Goal: Entertainment & Leisure: Consume media (video, audio)

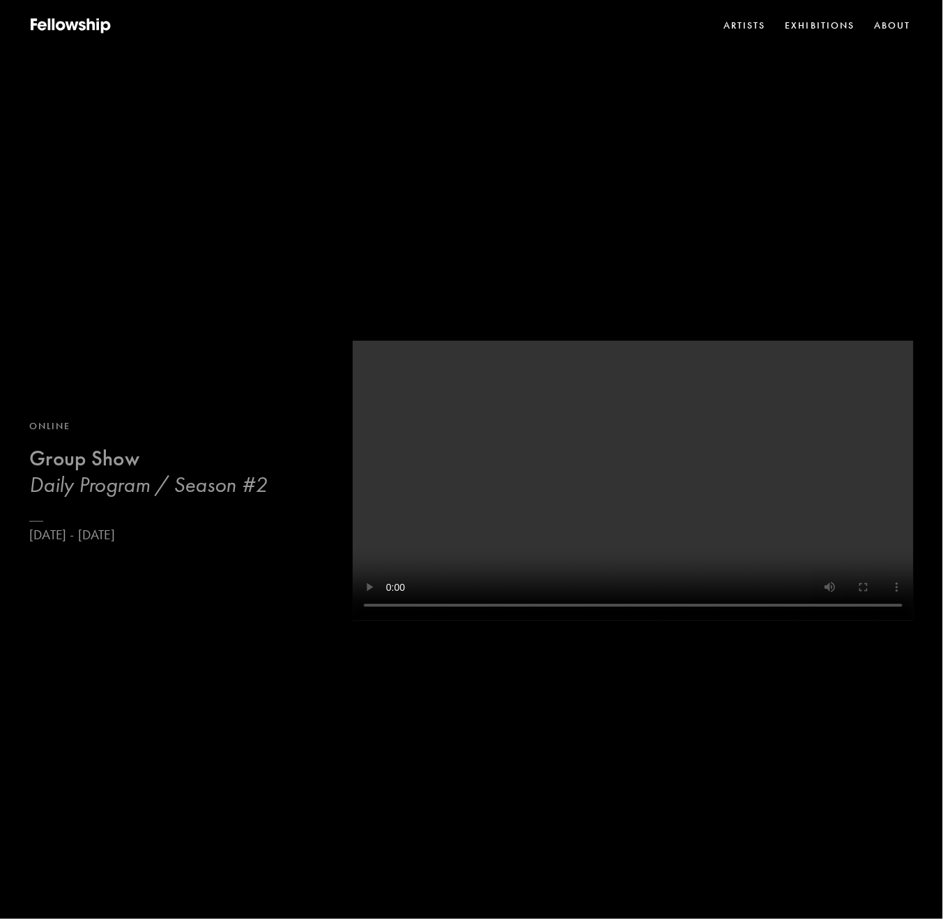
click at [79, 460] on b "Group Show" at bounding box center [84, 458] width 110 height 26
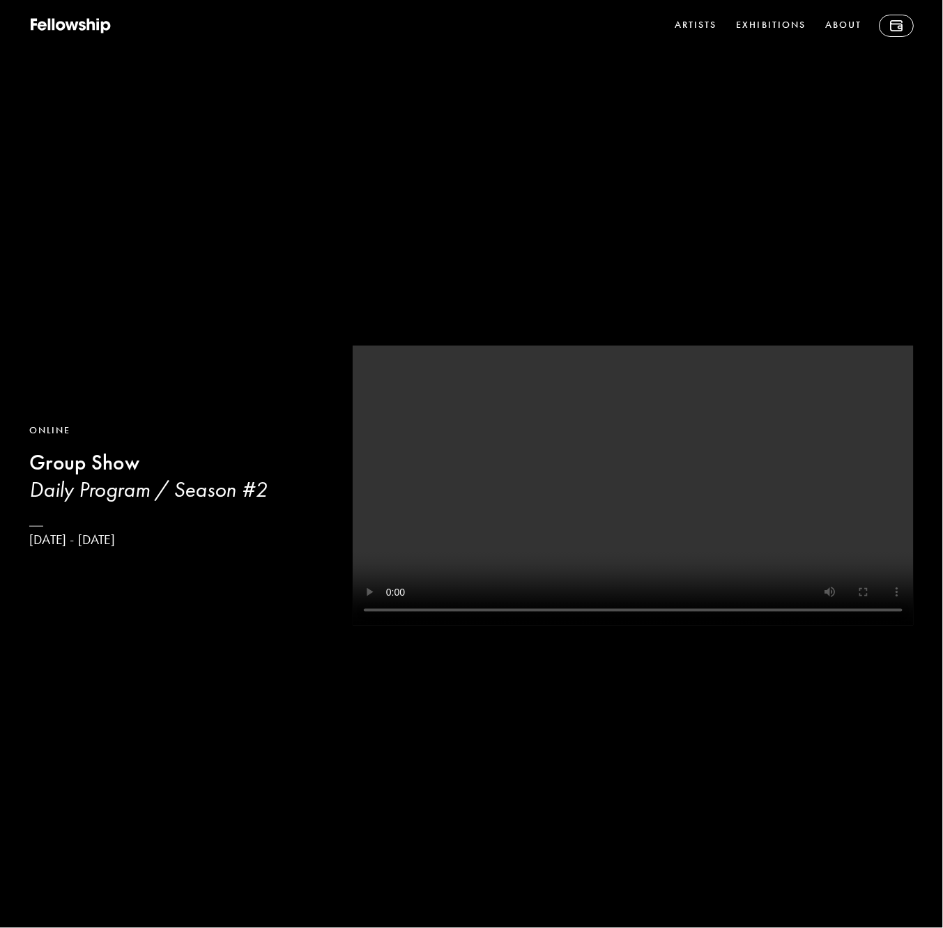
click at [102, 468] on b "Group Show" at bounding box center [84, 463] width 110 height 26
click at [94, 469] on b "Group Show" at bounding box center [84, 463] width 110 height 26
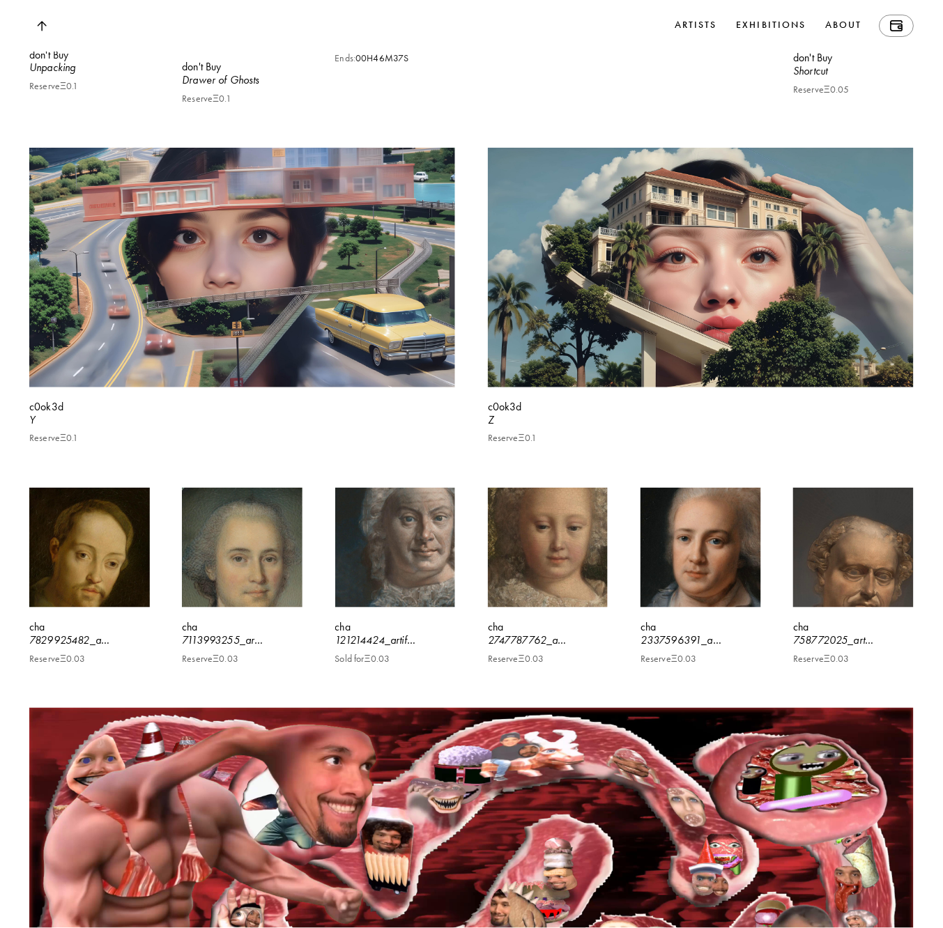
scroll to position [2613, 0]
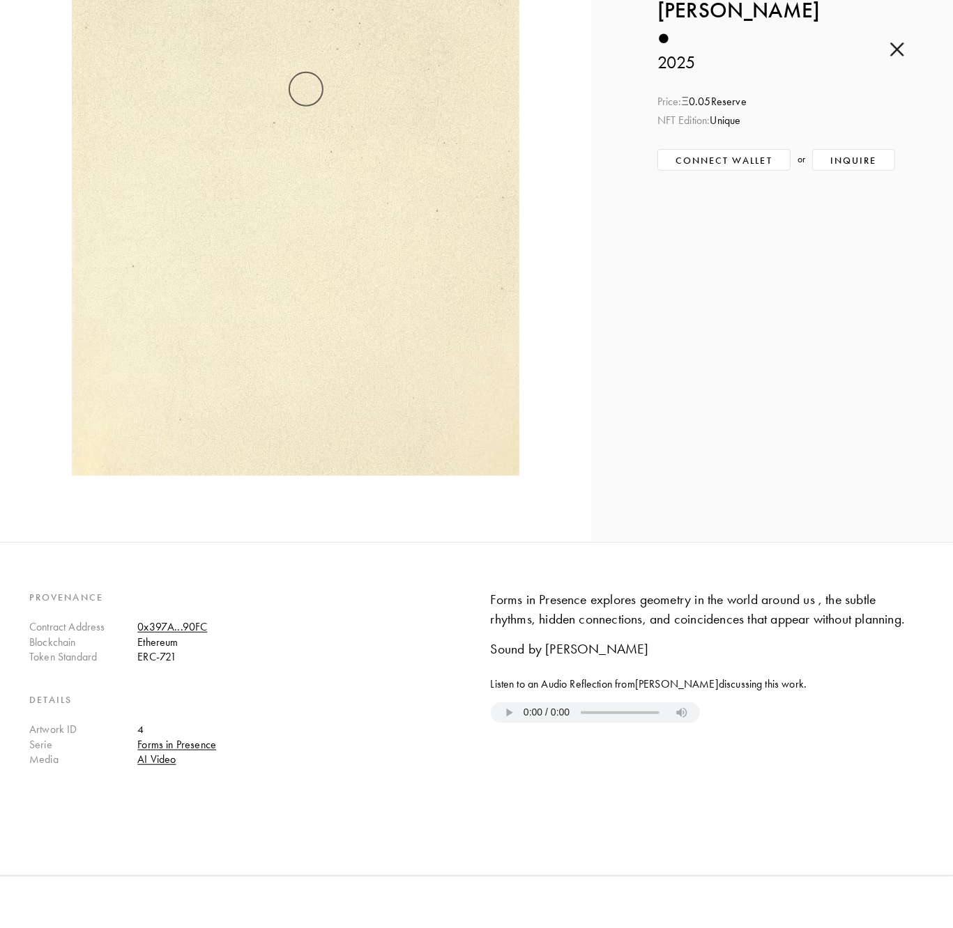
scroll to position [684, 0]
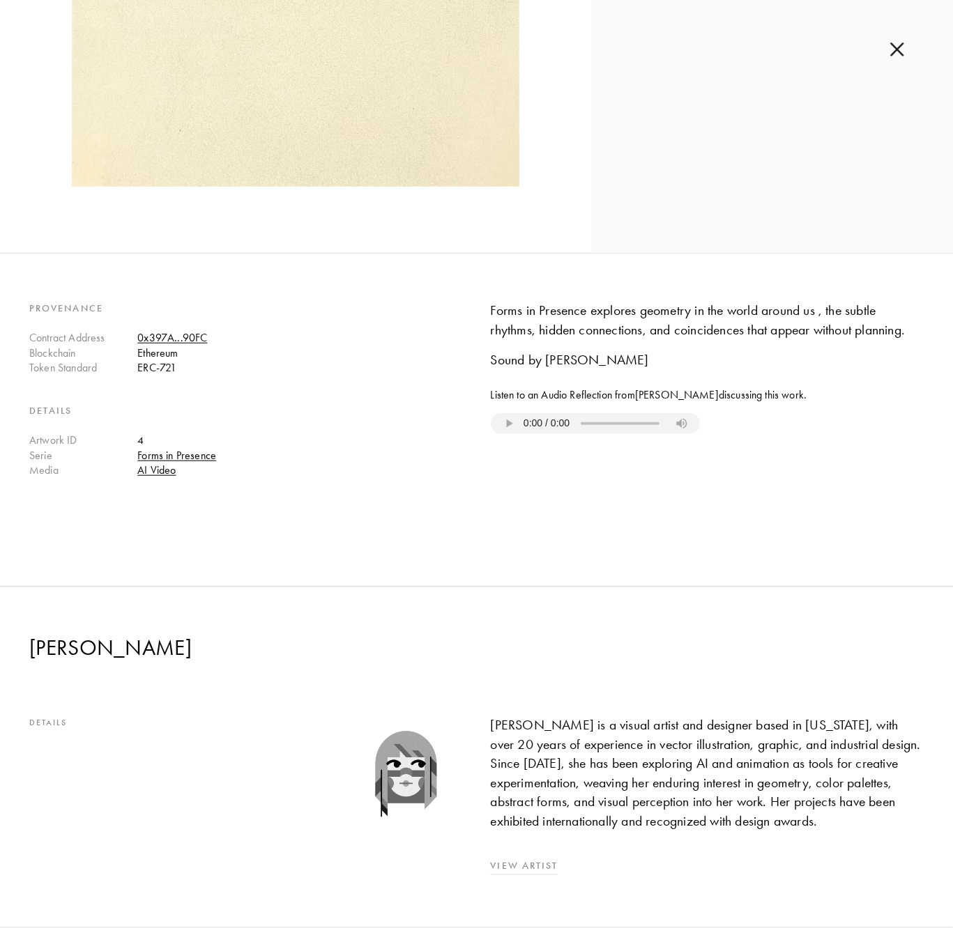
click at [506, 859] on link "View Artist" at bounding box center [707, 866] width 433 height 15
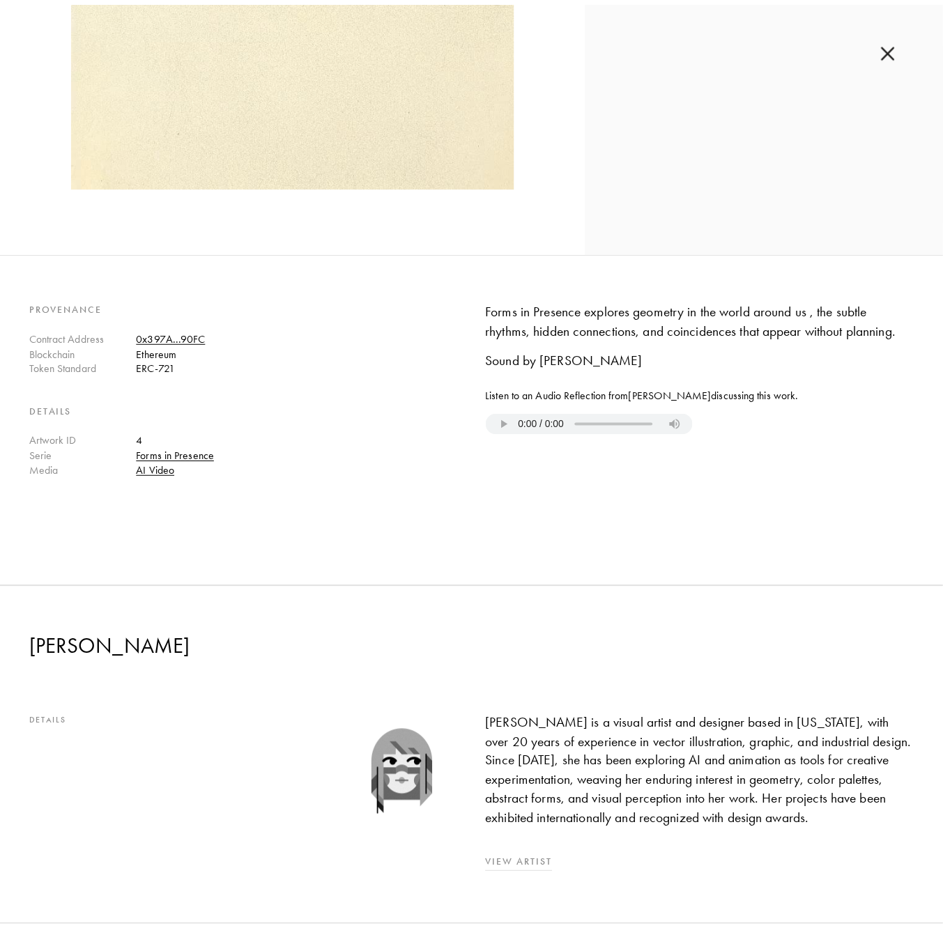
scroll to position [3752, 0]
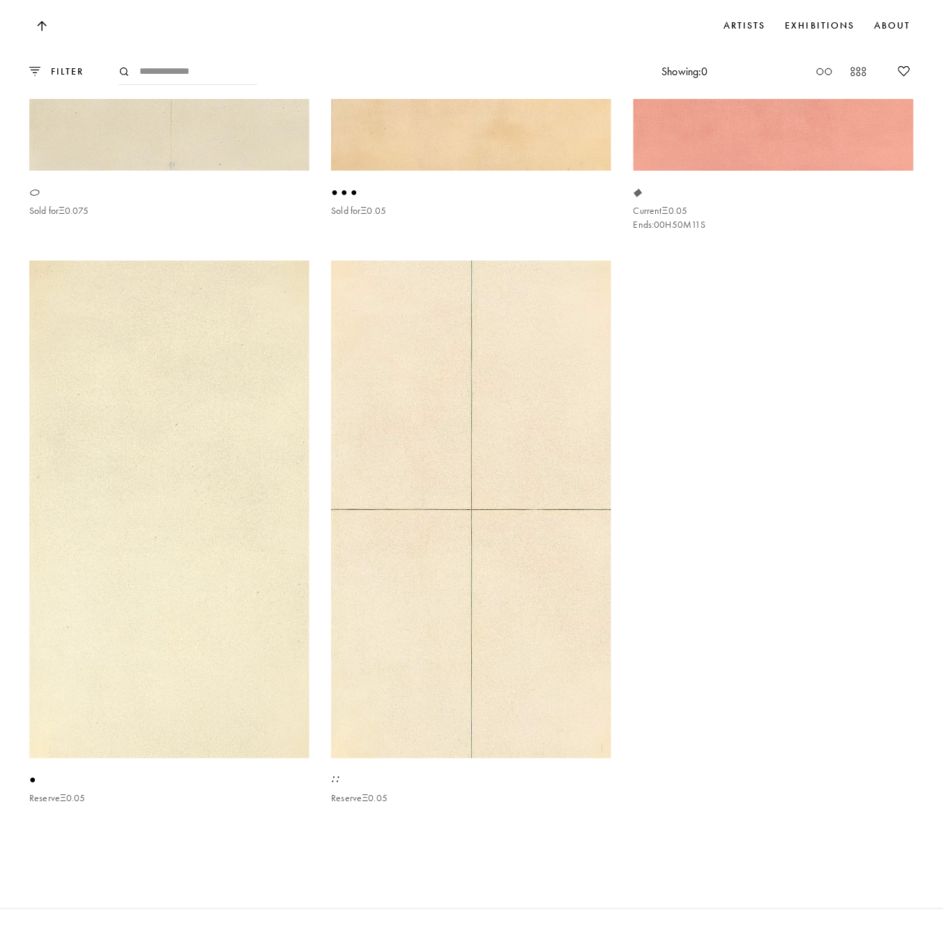
scroll to position [1664, 0]
